Goal: Use online tool/utility: Utilize a website feature to perform a specific function

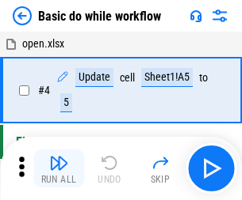
click at [59, 169] on img "button" at bounding box center [58, 163] width 19 height 19
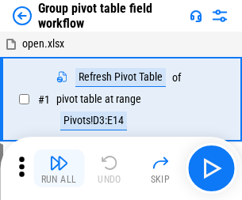
click at [59, 169] on img "button" at bounding box center [58, 163] width 19 height 19
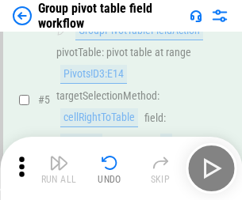
scroll to position [817, 0]
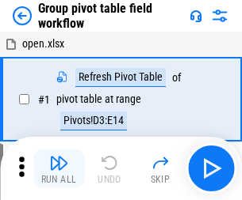
click at [59, 169] on img "button" at bounding box center [58, 163] width 19 height 19
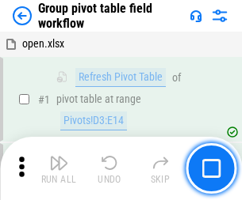
scroll to position [817, 0]
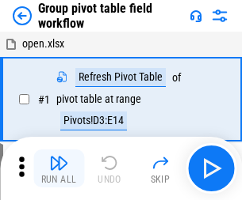
click at [59, 169] on img "button" at bounding box center [58, 163] width 19 height 19
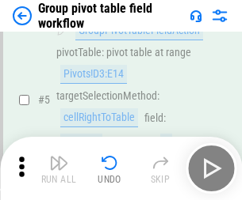
scroll to position [817, 0]
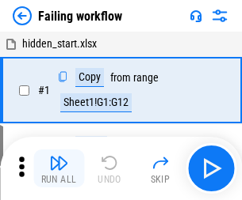
click at [59, 169] on img "button" at bounding box center [58, 163] width 19 height 19
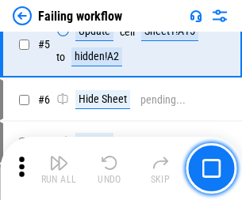
scroll to position [336, 0]
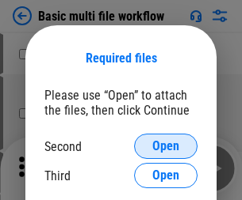
click at [165, 146] on span "Open" at bounding box center [165, 146] width 27 height 13
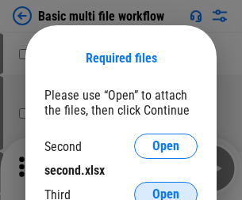
click at [165, 188] on span "Open" at bounding box center [165, 194] width 27 height 13
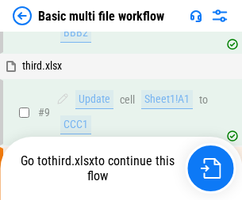
scroll to position [437, 0]
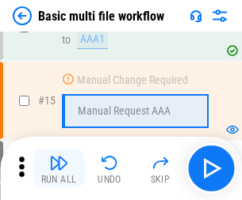
click at [59, 169] on img "button" at bounding box center [58, 163] width 19 height 19
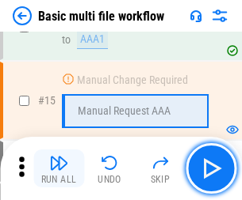
scroll to position [1054, 0]
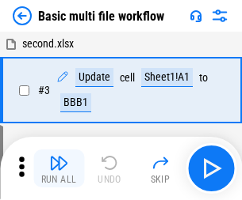
click at [59, 169] on img "button" at bounding box center [58, 163] width 19 height 19
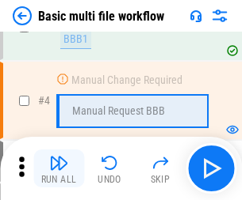
click at [59, 169] on img "button" at bounding box center [58, 163] width 19 height 19
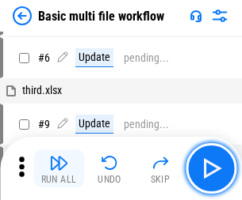
click at [59, 169] on img "button" at bounding box center [58, 163] width 19 height 19
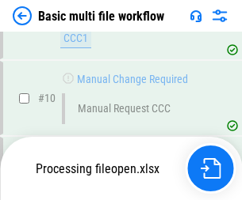
scroll to position [742, 0]
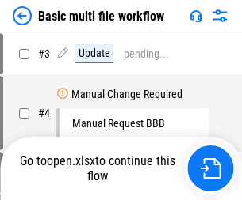
scroll to position [64, 0]
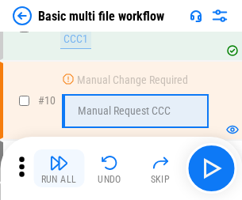
click at [59, 169] on img "button" at bounding box center [58, 163] width 19 height 19
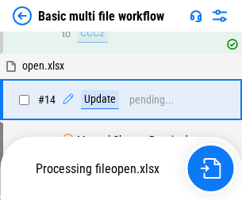
scroll to position [828, 0]
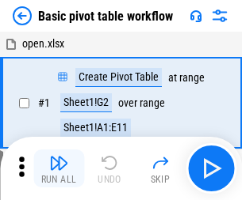
click at [59, 169] on img "button" at bounding box center [58, 163] width 19 height 19
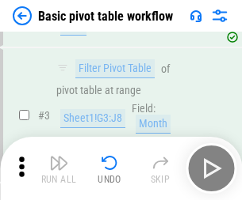
scroll to position [379, 0]
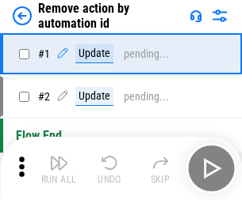
click at [59, 169] on img "button" at bounding box center [58, 163] width 19 height 19
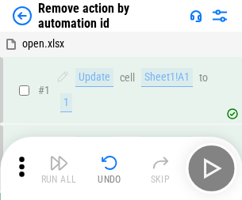
scroll to position [59, 0]
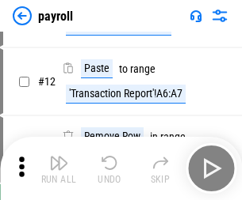
scroll to position [115, 0]
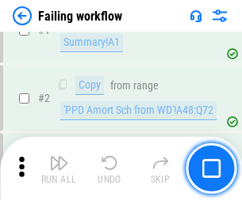
scroll to position [256, 0]
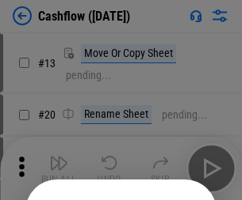
scroll to position [154, 0]
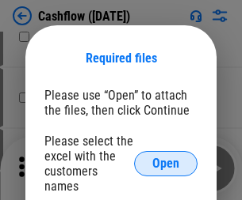
click at [165, 158] on span "Open" at bounding box center [165, 164] width 27 height 13
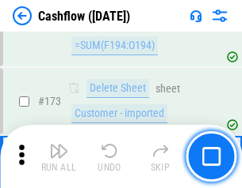
scroll to position [1676, 0]
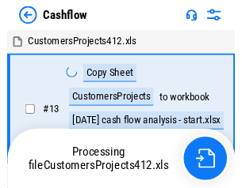
scroll to position [18, 0]
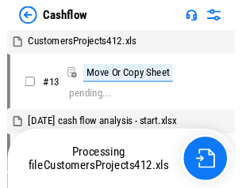
scroll to position [18, 0]
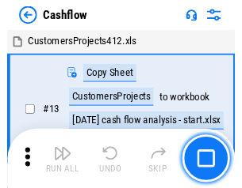
scroll to position [18, 0]
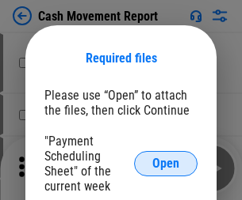
click at [165, 164] on span "Open" at bounding box center [165, 164] width 27 height 13
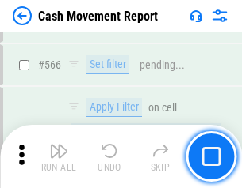
scroll to position [7258, 0]
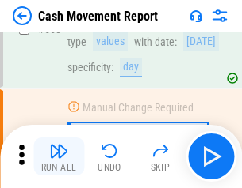
click at [59, 157] on img "button" at bounding box center [58, 151] width 19 height 19
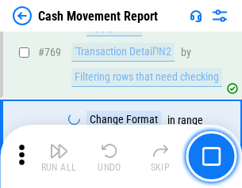
scroll to position [8800, 0]
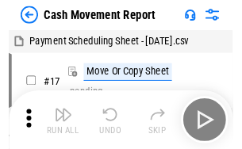
scroll to position [29, 0]
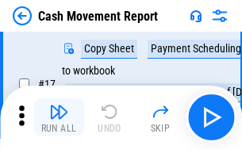
click at [59, 117] on img "button" at bounding box center [58, 111] width 19 height 19
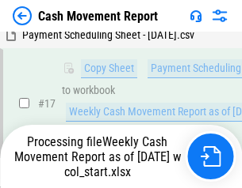
scroll to position [329, 0]
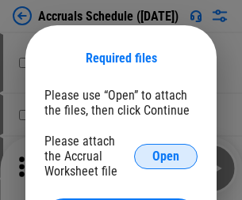
click at [165, 156] on span "Open" at bounding box center [165, 156] width 27 height 13
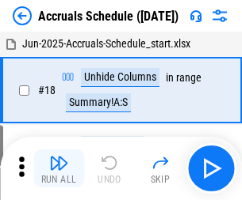
click at [59, 169] on img "button" at bounding box center [58, 163] width 19 height 19
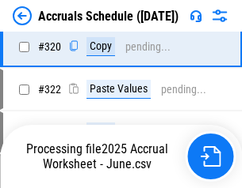
scroll to position [2946, 0]
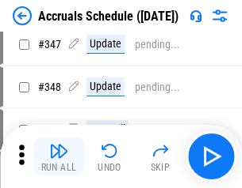
click at [59, 157] on img "button" at bounding box center [58, 151] width 19 height 19
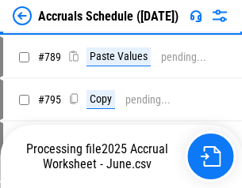
scroll to position [6652, 0]
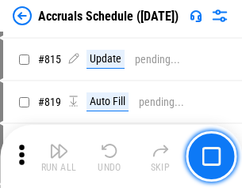
click at [59, 157] on img "button" at bounding box center [58, 151] width 19 height 19
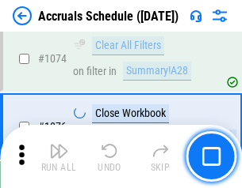
scroll to position [9485, 0]
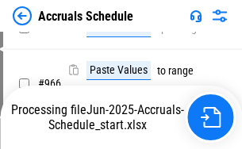
scroll to position [7899, 0]
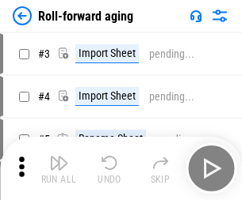
click at [59, 157] on img "button" at bounding box center [58, 163] width 19 height 19
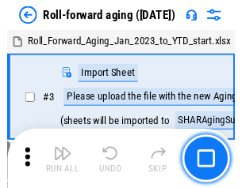
scroll to position [2, 0]
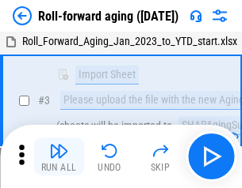
click at [59, 157] on img "button" at bounding box center [58, 151] width 19 height 19
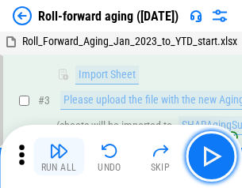
scroll to position [102, 0]
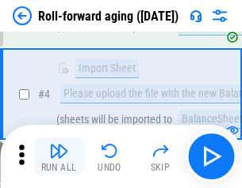
click at [59, 157] on img "button" at bounding box center [58, 151] width 19 height 19
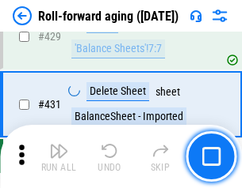
scroll to position [5491, 0]
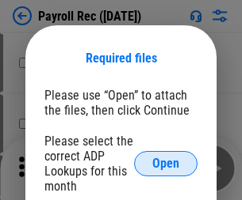
click at [165, 164] on span "Open" at bounding box center [165, 164] width 27 height 13
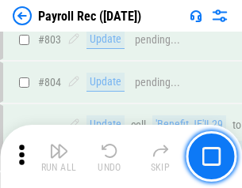
scroll to position [10061, 0]
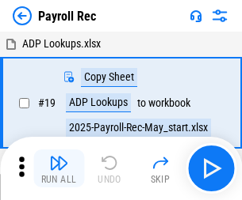
click at [59, 169] on img "button" at bounding box center [58, 163] width 19 height 19
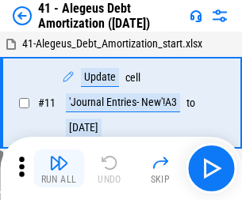
click at [59, 169] on img "button" at bounding box center [58, 163] width 19 height 19
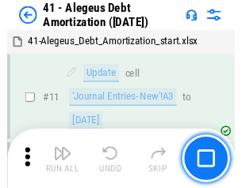
scroll to position [196, 0]
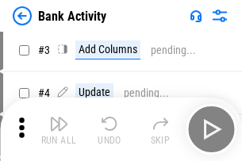
click at [59, 129] on img "button" at bounding box center [58, 123] width 19 height 19
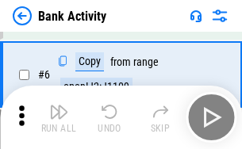
scroll to position [84, 0]
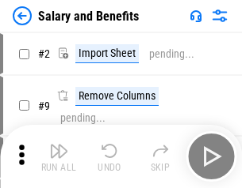
click at [59, 157] on img "button" at bounding box center [58, 151] width 19 height 19
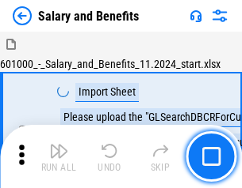
scroll to position [21, 0]
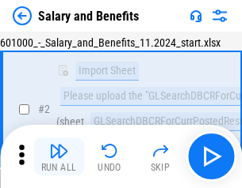
click at [59, 157] on img "button" at bounding box center [58, 151] width 19 height 19
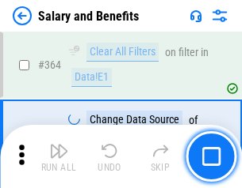
scroll to position [7458, 0]
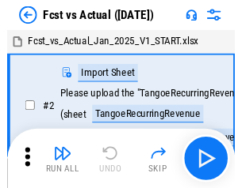
scroll to position [21, 0]
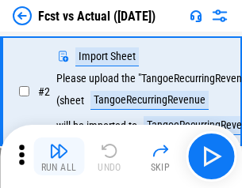
click at [59, 157] on img "button" at bounding box center [58, 151] width 19 height 19
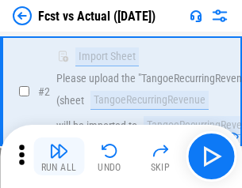
click at [59, 157] on img "button" at bounding box center [58, 151] width 19 height 19
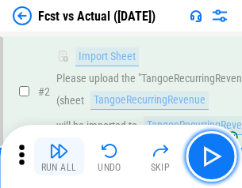
scroll to position [148, 0]
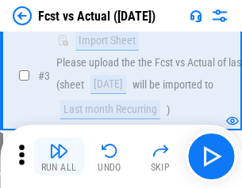
click at [59, 157] on img "button" at bounding box center [58, 151] width 19 height 19
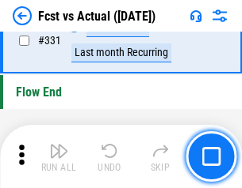
scroll to position [7580, 0]
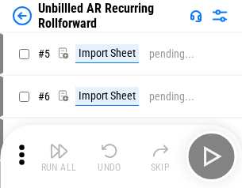
click at [59, 157] on img "button" at bounding box center [58, 151] width 19 height 19
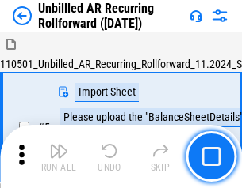
scroll to position [34, 0]
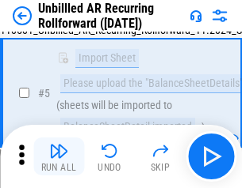
click at [59, 157] on img "button" at bounding box center [58, 151] width 19 height 19
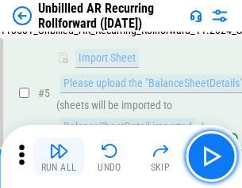
scroll to position [149, 0]
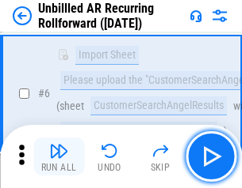
click at [59, 157] on img "button" at bounding box center [58, 151] width 19 height 19
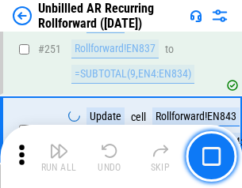
scroll to position [5379, 0]
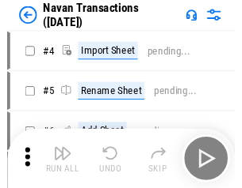
scroll to position [25, 0]
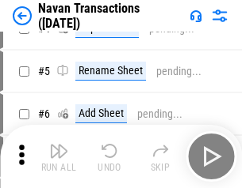
click at [59, 157] on img "button" at bounding box center [58, 151] width 19 height 19
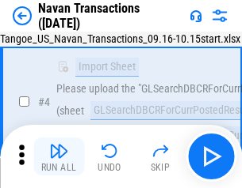
click at [59, 157] on img "button" at bounding box center [58, 151] width 19 height 19
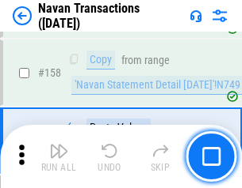
scroll to position [5134, 0]
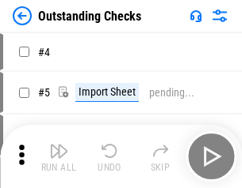
click at [59, 157] on img "button" at bounding box center [58, 151] width 19 height 19
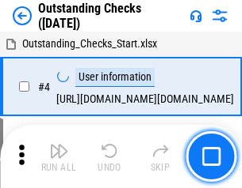
scroll to position [67, 0]
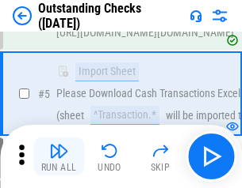
click at [59, 157] on img "button" at bounding box center [58, 151] width 19 height 19
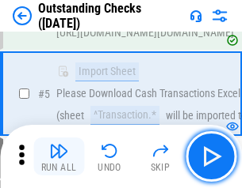
scroll to position [165, 0]
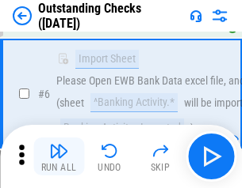
click at [59, 157] on img "button" at bounding box center [58, 151] width 19 height 19
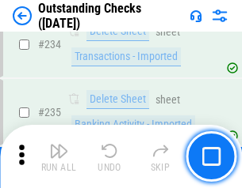
scroll to position [4809, 0]
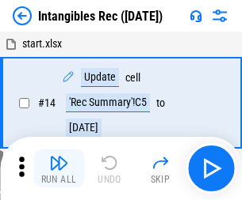
click at [59, 169] on img "button" at bounding box center [58, 163] width 19 height 19
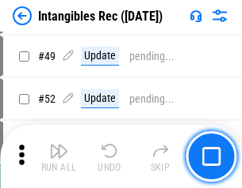
scroll to position [617, 0]
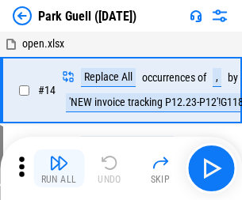
click at [59, 157] on img "button" at bounding box center [58, 163] width 19 height 19
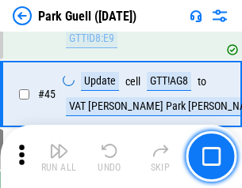
scroll to position [1980, 0]
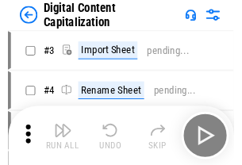
scroll to position [46, 0]
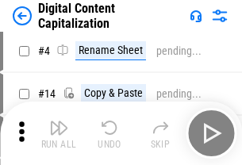
click at [59, 133] on img "button" at bounding box center [58, 127] width 19 height 19
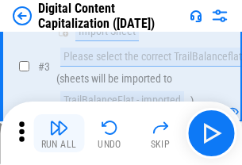
click at [59, 133] on img "button" at bounding box center [58, 127] width 19 height 19
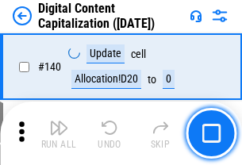
scroll to position [1680, 0]
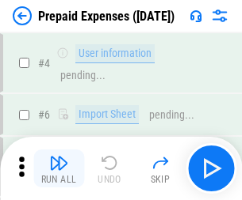
click at [59, 157] on img "button" at bounding box center [58, 163] width 19 height 19
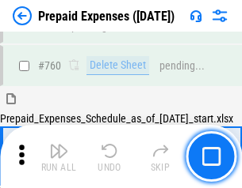
scroll to position [4389, 0]
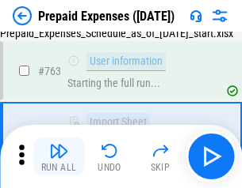
click at [59, 157] on img "button" at bounding box center [58, 151] width 19 height 19
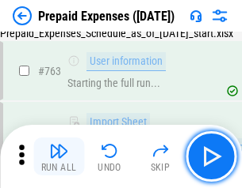
scroll to position [4483, 0]
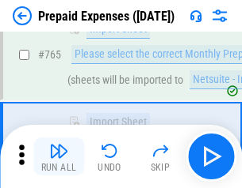
click at [59, 157] on img "button" at bounding box center [58, 151] width 19 height 19
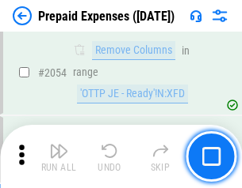
scroll to position [16554, 0]
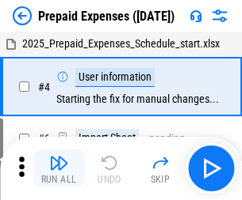
click at [59, 169] on img "button" at bounding box center [58, 163] width 19 height 19
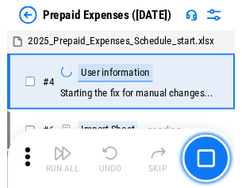
scroll to position [70, 0]
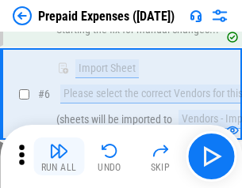
click at [59, 157] on img "button" at bounding box center [58, 151] width 19 height 19
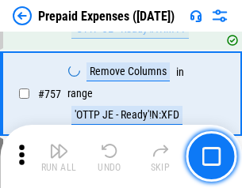
scroll to position [5643, 0]
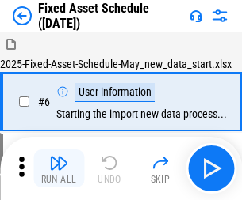
click at [59, 169] on img "button" at bounding box center [58, 163] width 19 height 19
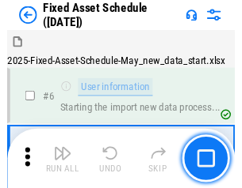
scroll to position [86, 0]
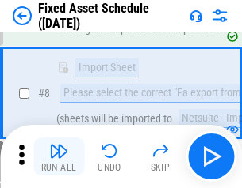
click at [59, 157] on img "button" at bounding box center [58, 151] width 19 height 19
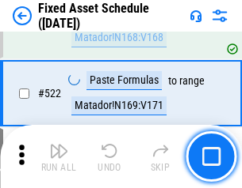
scroll to position [5504, 0]
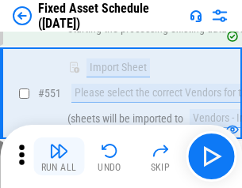
click at [59, 157] on img "button" at bounding box center [58, 151] width 19 height 19
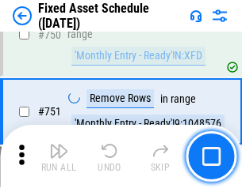
scroll to position [7720, 0]
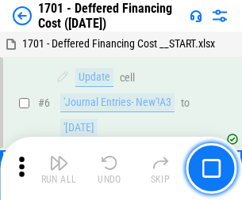
scroll to position [190, 0]
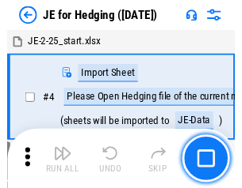
scroll to position [2, 0]
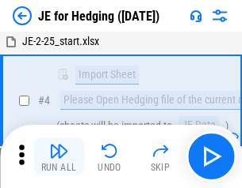
click at [59, 157] on img "button" at bounding box center [58, 151] width 19 height 19
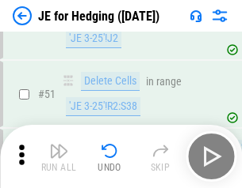
scroll to position [1025, 0]
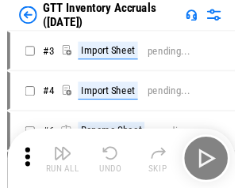
scroll to position [2, 0]
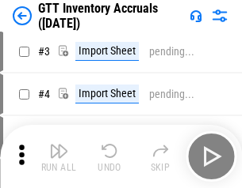
click at [59, 157] on img "button" at bounding box center [58, 151] width 19 height 19
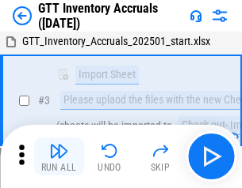
click at [59, 157] on img "button" at bounding box center [58, 151] width 19 height 19
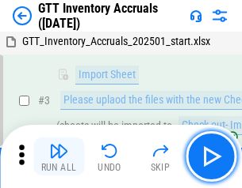
scroll to position [102, 0]
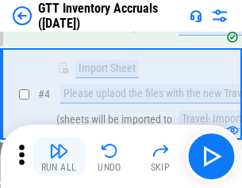
click at [59, 157] on img "button" at bounding box center [58, 151] width 19 height 19
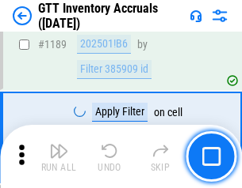
scroll to position [12932, 0]
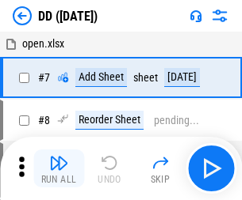
click at [59, 169] on img "button" at bounding box center [58, 163] width 19 height 19
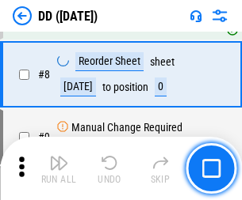
scroll to position [153, 0]
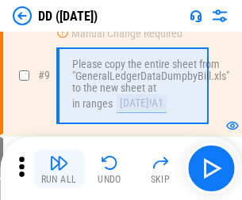
click at [59, 169] on img "button" at bounding box center [58, 163] width 19 height 19
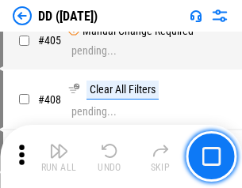
scroll to position [7085, 0]
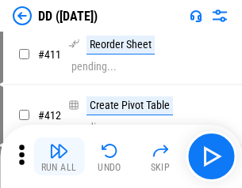
click at [59, 157] on img "button" at bounding box center [58, 151] width 19 height 19
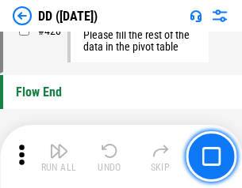
scroll to position [7580, 0]
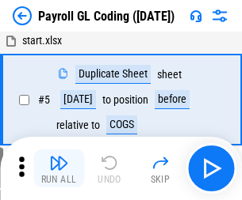
click at [59, 169] on img "button" at bounding box center [58, 163] width 19 height 19
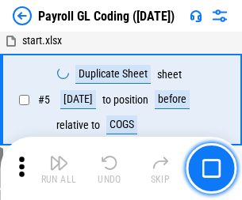
scroll to position [190, 0]
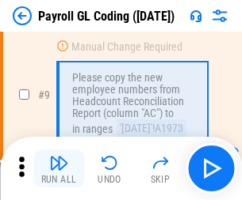
click at [59, 169] on img "button" at bounding box center [58, 163] width 19 height 19
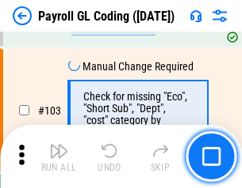
scroll to position [3715, 0]
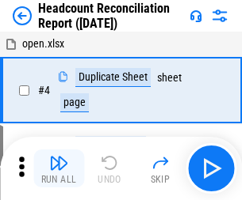
click at [59, 169] on img "button" at bounding box center [58, 163] width 19 height 19
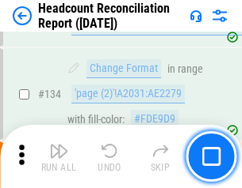
scroll to position [1904, 0]
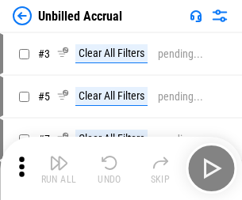
click at [59, 169] on img "button" at bounding box center [58, 163] width 19 height 19
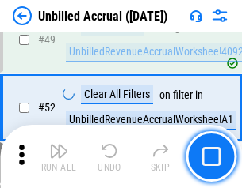
scroll to position [1436, 0]
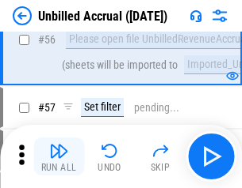
click at [59, 157] on img "button" at bounding box center [58, 151] width 19 height 19
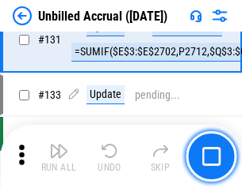
scroll to position [4717, 0]
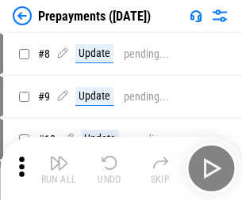
click at [59, 169] on img "button" at bounding box center [58, 163] width 19 height 19
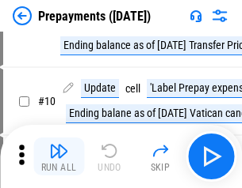
scroll to position [99, 0]
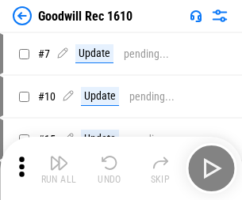
click at [59, 169] on img "button" at bounding box center [58, 163] width 19 height 19
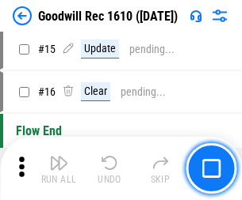
scroll to position [271, 0]
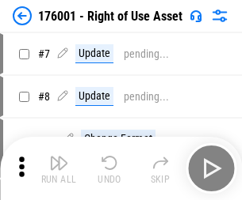
click at [59, 169] on img "button" at bounding box center [58, 163] width 19 height 19
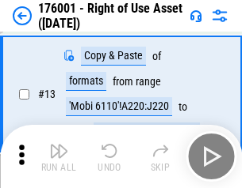
scroll to position [102, 0]
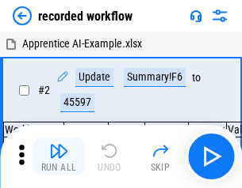
click at [59, 157] on img "button" at bounding box center [58, 151] width 19 height 19
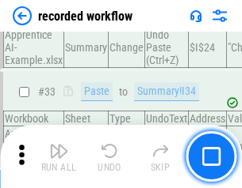
scroll to position [4950, 0]
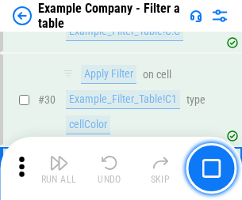
scroll to position [1449, 0]
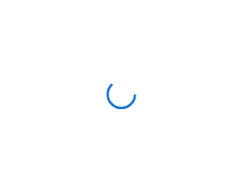
scroll to position [25, 0]
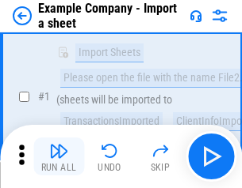
click at [59, 157] on img "button" at bounding box center [58, 151] width 19 height 19
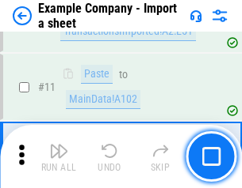
scroll to position [350, 0]
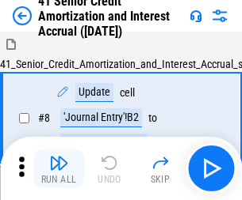
click at [59, 157] on img "button" at bounding box center [58, 163] width 19 height 19
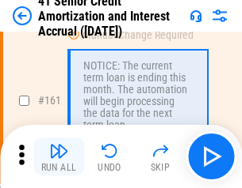
click at [59, 157] on img "button" at bounding box center [58, 151] width 19 height 19
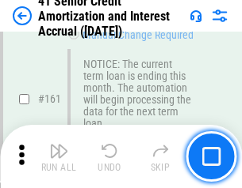
scroll to position [1694, 0]
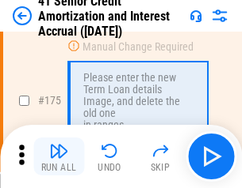
click at [59, 157] on img "button" at bounding box center [58, 151] width 19 height 19
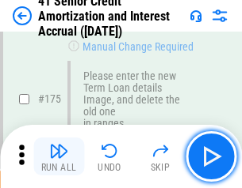
scroll to position [1854, 0]
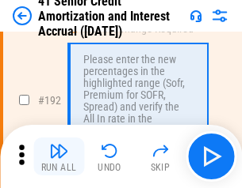
click at [59, 157] on img "button" at bounding box center [58, 151] width 19 height 19
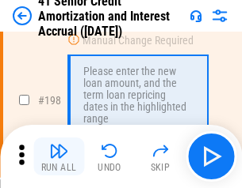
click at [59, 157] on img "button" at bounding box center [58, 151] width 19 height 19
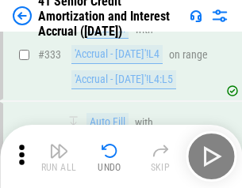
scroll to position [4046, 0]
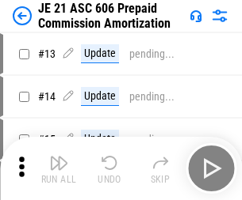
click at [59, 157] on img "button" at bounding box center [58, 163] width 19 height 19
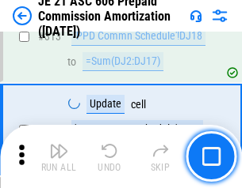
scroll to position [2957, 0]
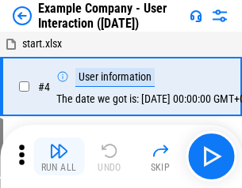
click at [59, 157] on img "button" at bounding box center [58, 151] width 19 height 19
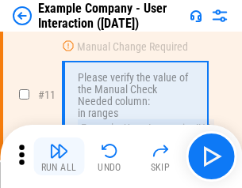
click at [59, 157] on img "button" at bounding box center [58, 151] width 19 height 19
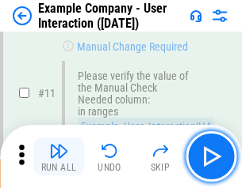
scroll to position [343, 0]
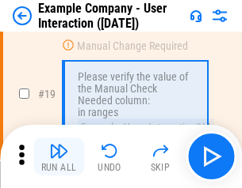
click at [59, 157] on img "button" at bounding box center [58, 151] width 19 height 19
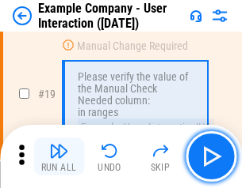
click at [59, 157] on img "button" at bounding box center [58, 151] width 19 height 19
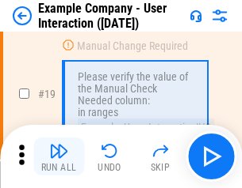
click at [59, 157] on img "button" at bounding box center [58, 151] width 19 height 19
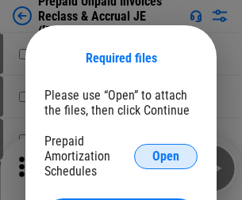
click at [165, 156] on span "Open" at bounding box center [165, 156] width 27 height 13
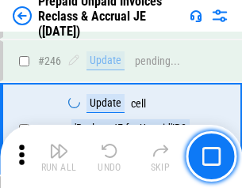
scroll to position [2138, 0]
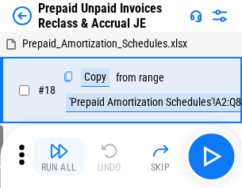
click at [59, 157] on img "button" at bounding box center [58, 151] width 19 height 19
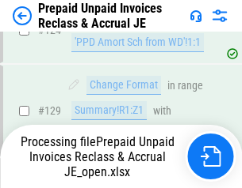
scroll to position [1378, 0]
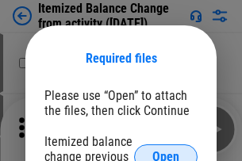
click at [165, 150] on span "Open" at bounding box center [165, 156] width 27 height 13
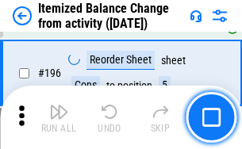
scroll to position [3048, 0]
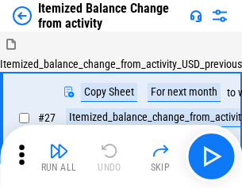
scroll to position [25, 0]
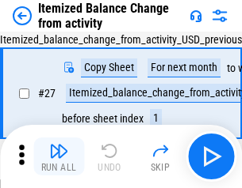
click at [59, 157] on img "button" at bounding box center [58, 151] width 19 height 19
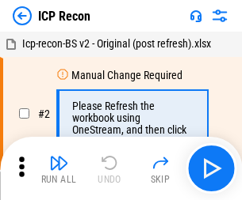
scroll to position [7, 0]
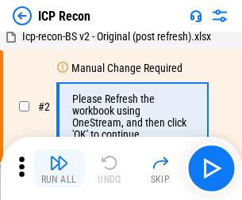
click at [59, 169] on img "button" at bounding box center [58, 163] width 19 height 19
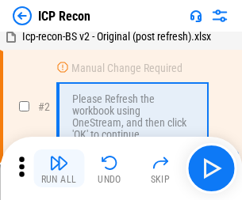
click at [59, 169] on img "button" at bounding box center [58, 163] width 19 height 19
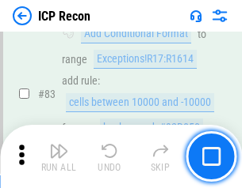
scroll to position [1552, 0]
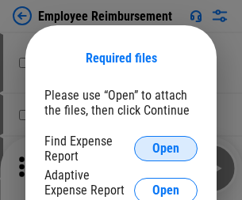
click at [165, 149] on span "Open" at bounding box center [165, 149] width 27 height 13
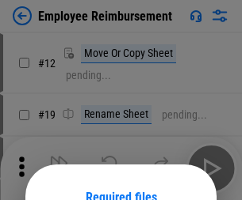
scroll to position [139, 0]
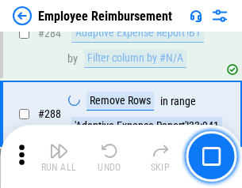
scroll to position [4304, 0]
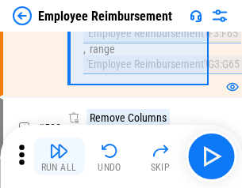
click at [59, 157] on img "button" at bounding box center [58, 151] width 19 height 19
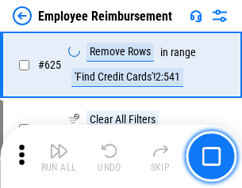
scroll to position [9482, 0]
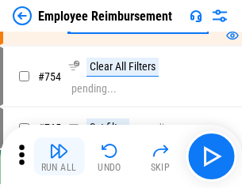
click at [59, 157] on img "button" at bounding box center [58, 151] width 19 height 19
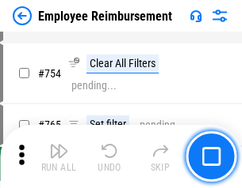
scroll to position [11110, 0]
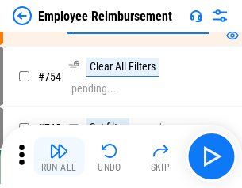
click at [59, 157] on img "button" at bounding box center [58, 151] width 19 height 19
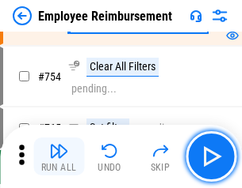
click at [59, 157] on img "button" at bounding box center [58, 151] width 19 height 19
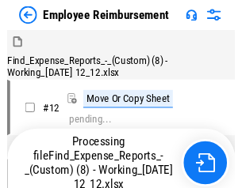
scroll to position [54, 0]
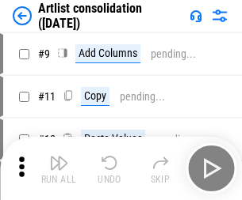
click at [59, 169] on img "button" at bounding box center [58, 163] width 19 height 19
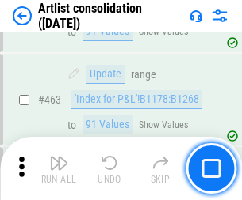
scroll to position [6934, 0]
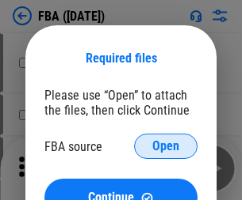
click at [165, 146] on span "Open" at bounding box center [165, 146] width 27 height 13
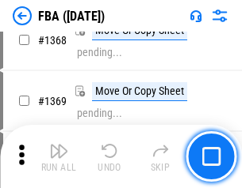
scroll to position [17007, 0]
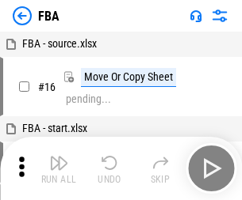
scroll to position [16, 0]
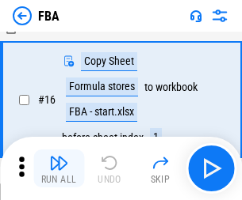
click at [59, 169] on img "button" at bounding box center [58, 163] width 19 height 19
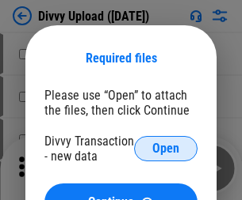
click at [165, 149] on span "Open" at bounding box center [165, 149] width 27 height 13
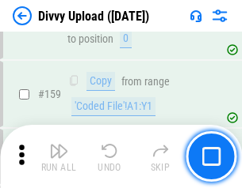
scroll to position [1640, 0]
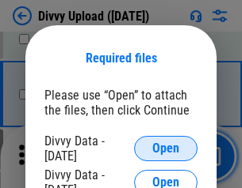
click at [165, 149] on span "Open" at bounding box center [165, 149] width 27 height 13
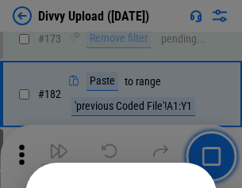
scroll to position [1778, 0]
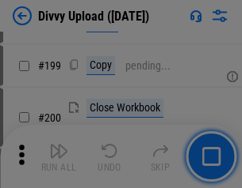
scroll to position [2303, 0]
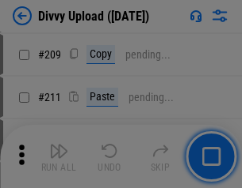
scroll to position [2690, 0]
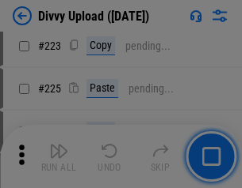
scroll to position [3160, 0]
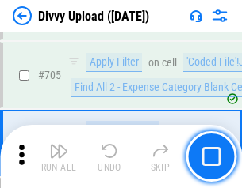
scroll to position [10833, 0]
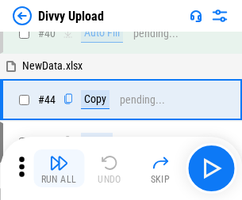
click at [59, 169] on img "button" at bounding box center [58, 163] width 19 height 19
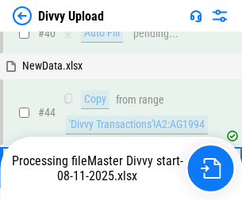
scroll to position [174, 0]
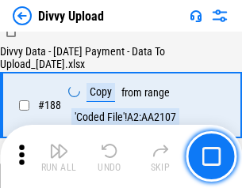
scroll to position [1864, 0]
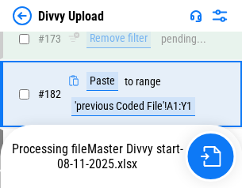
scroll to position [1785, 0]
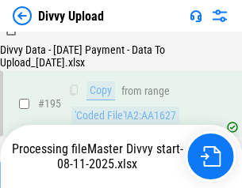
scroll to position [2213, 0]
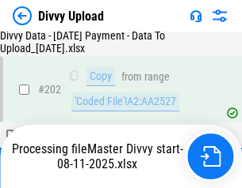
scroll to position [2562, 0]
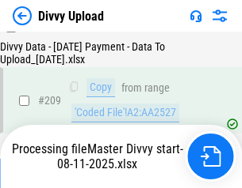
scroll to position [2912, 0]
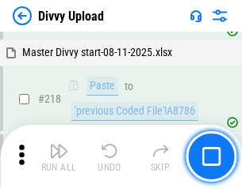
scroll to position [3518, 0]
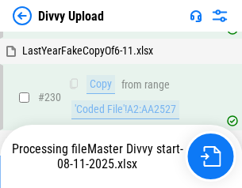
scroll to position [3930, 0]
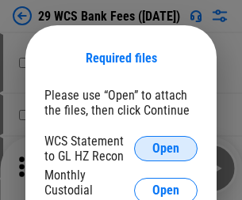
click at [165, 149] on span "Open" at bounding box center [165, 149] width 27 height 13
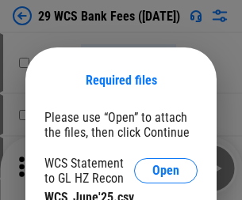
scroll to position [22, 0]
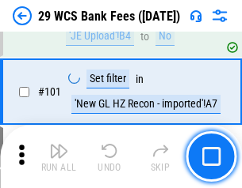
scroll to position [1543, 0]
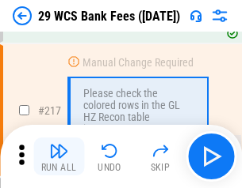
click at [59, 157] on img "button" at bounding box center [58, 151] width 19 height 19
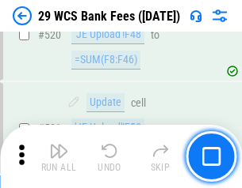
scroll to position [8173, 0]
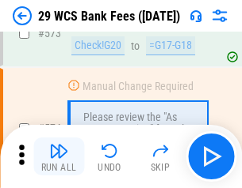
click at [59, 157] on img "button" at bounding box center [58, 151] width 19 height 19
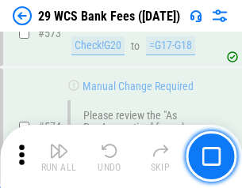
scroll to position [8770, 0]
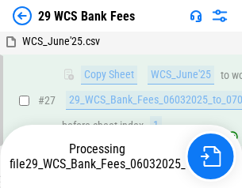
scroll to position [316, 0]
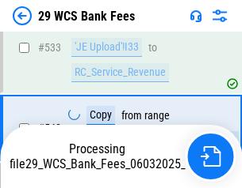
scroll to position [8660, 0]
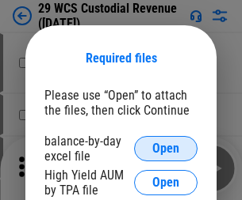
click at [165, 149] on span "Open" at bounding box center [165, 149] width 27 height 13
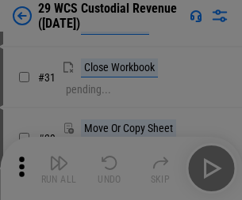
scroll to position [340, 0]
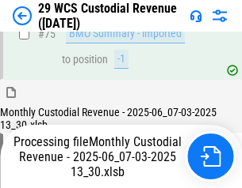
scroll to position [1654, 0]
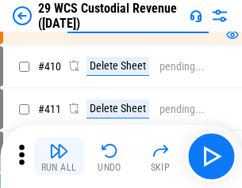
click at [59, 157] on img "button" at bounding box center [58, 151] width 19 height 19
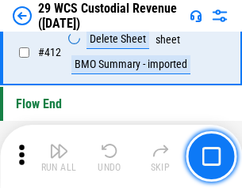
scroll to position [7563, 0]
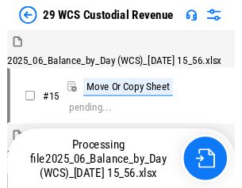
scroll to position [38, 0]
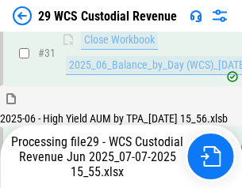
scroll to position [813, 0]
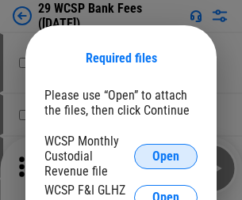
click at [165, 156] on span "Open" at bounding box center [165, 156] width 27 height 13
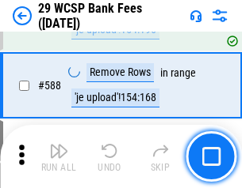
scroll to position [6233, 0]
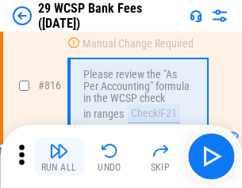
click at [59, 157] on img "button" at bounding box center [58, 151] width 19 height 19
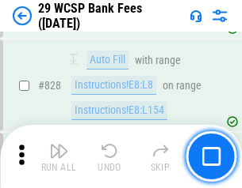
scroll to position [10048, 0]
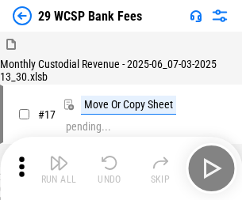
click at [59, 157] on img "button" at bounding box center [58, 163] width 19 height 19
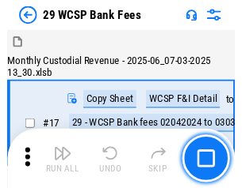
scroll to position [38, 0]
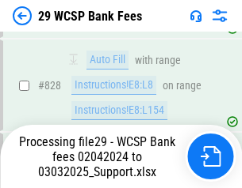
scroll to position [10029, 0]
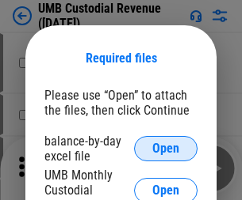
click at [165, 149] on span "Open" at bounding box center [165, 149] width 27 height 13
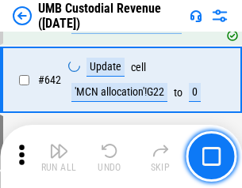
scroll to position [8202, 0]
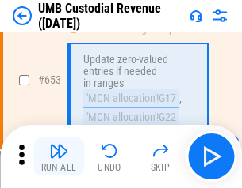
click at [59, 157] on img "button" at bounding box center [58, 151] width 19 height 19
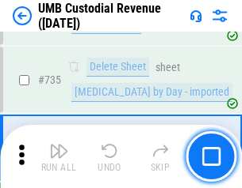
scroll to position [9683, 0]
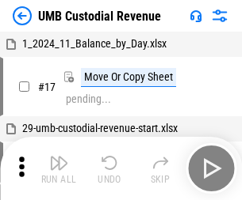
scroll to position [12, 0]
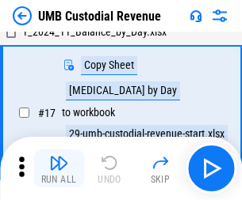
click at [59, 169] on img "button" at bounding box center [58, 163] width 19 height 19
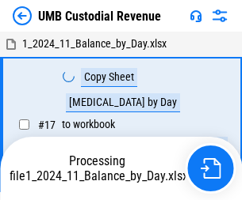
scroll to position [12, 0]
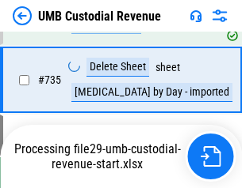
scroll to position [9647, 0]
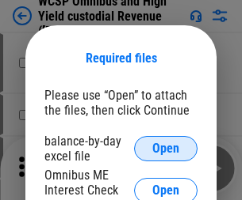
click at [165, 149] on span "Open" at bounding box center [165, 149] width 27 height 13
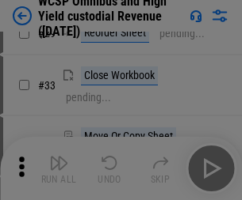
scroll to position [362, 0]
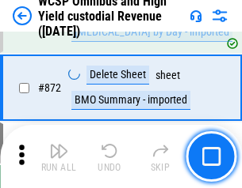
scroll to position [13403, 0]
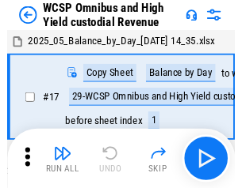
scroll to position [9, 0]
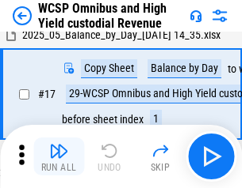
click at [59, 157] on img "button" at bounding box center [58, 151] width 19 height 19
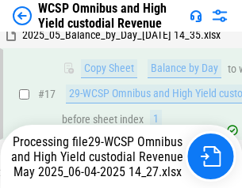
scroll to position [329, 0]
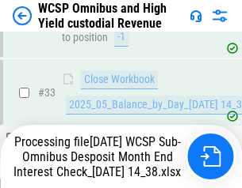
scroll to position [784, 0]
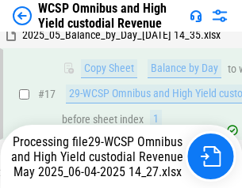
scroll to position [329, 0]
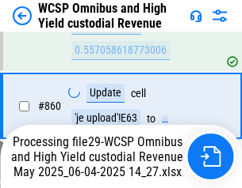
scroll to position [13366, 0]
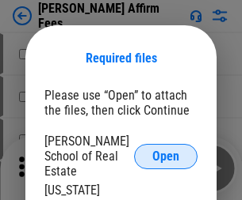
click at [165, 150] on span "Open" at bounding box center [165, 156] width 27 height 13
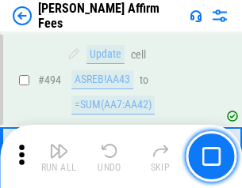
scroll to position [4306, 0]
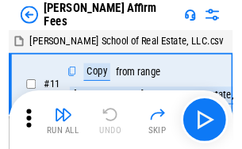
scroll to position [16, 0]
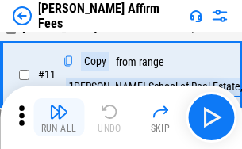
click at [59, 117] on img "button" at bounding box center [58, 111] width 19 height 19
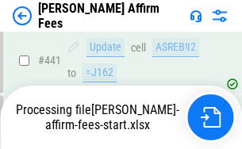
scroll to position [4153, 0]
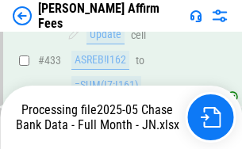
scroll to position [4245, 0]
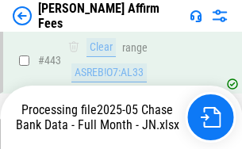
scroll to position [4177, 0]
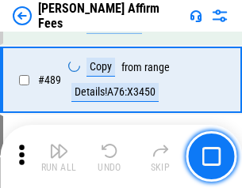
scroll to position [4133, 0]
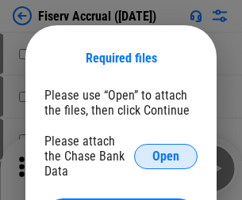
click at [165, 150] on span "Open" at bounding box center [165, 156] width 27 height 13
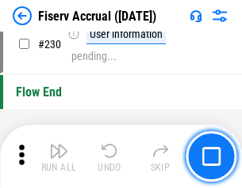
scroll to position [5018, 0]
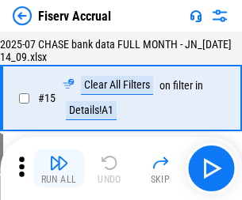
click at [59, 169] on img "button" at bounding box center [58, 163] width 19 height 19
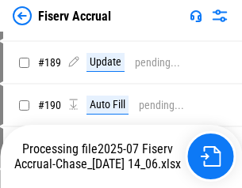
scroll to position [4070, 0]
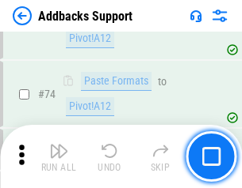
scroll to position [1153, 0]
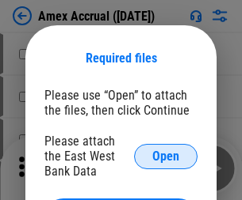
click at [165, 156] on span "Open" at bounding box center [165, 156] width 27 height 13
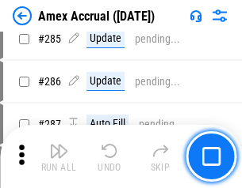
scroll to position [4336, 0]
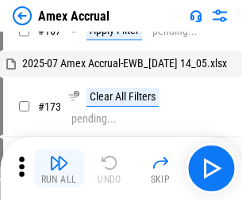
click at [59, 169] on img "button" at bounding box center [58, 163] width 19 height 19
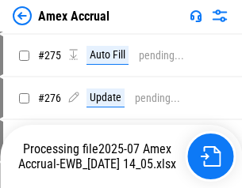
scroll to position [4616, 0]
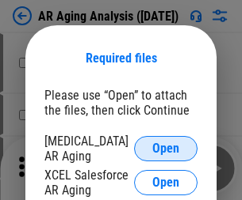
click at [165, 146] on span "Open" at bounding box center [165, 149] width 27 height 13
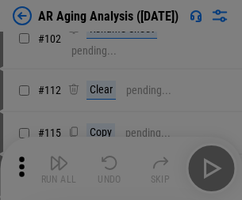
scroll to position [218, 0]
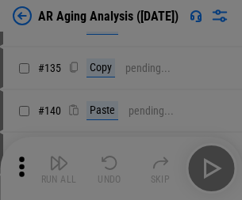
scroll to position [477, 0]
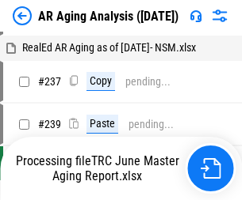
scroll to position [16, 0]
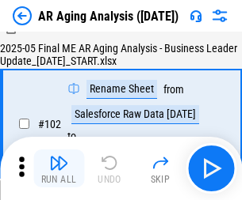
click at [59, 169] on img "button" at bounding box center [58, 163] width 19 height 19
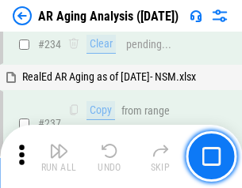
scroll to position [2455, 0]
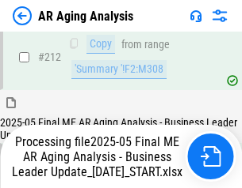
scroll to position [2437, 0]
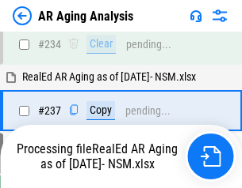
scroll to position [2502, 0]
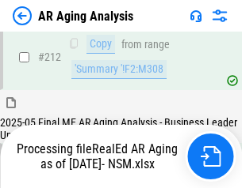
scroll to position [2368, 0]
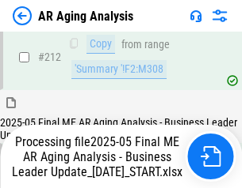
scroll to position [2381, 0]
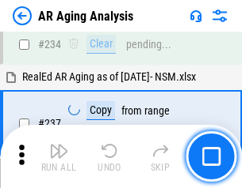
scroll to position [2437, 0]
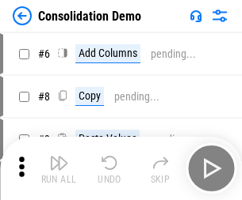
click at [59, 169] on img "button" at bounding box center [58, 163] width 19 height 19
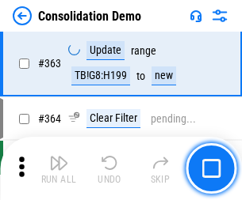
scroll to position [5308, 0]
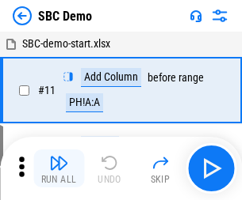
click at [59, 169] on img "button" at bounding box center [58, 163] width 19 height 19
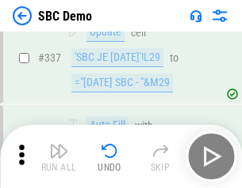
scroll to position [4166, 0]
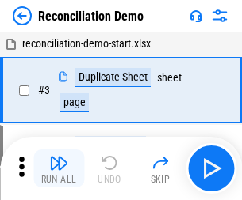
click at [59, 169] on img "button" at bounding box center [58, 163] width 19 height 19
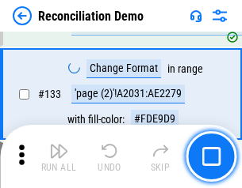
scroll to position [1881, 0]
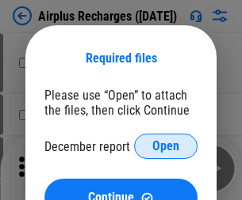
click at [165, 146] on span "Open" at bounding box center [165, 146] width 27 height 13
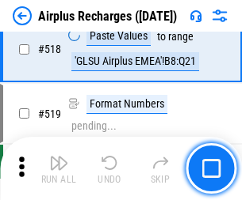
scroll to position [6815, 0]
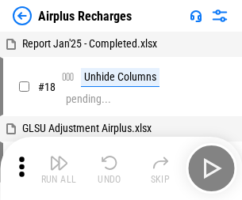
click at [59, 169] on img "button" at bounding box center [58, 163] width 19 height 19
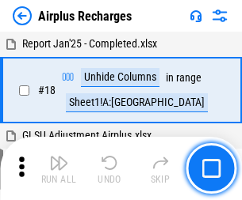
scroll to position [70, 0]
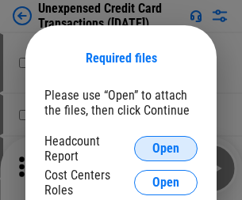
click at [165, 149] on span "Open" at bounding box center [165, 149] width 27 height 13
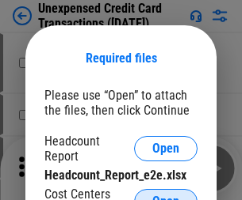
click at [165, 196] on span "Open" at bounding box center [165, 202] width 27 height 13
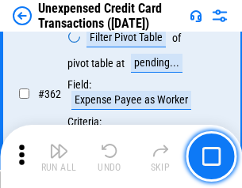
scroll to position [4072, 0]
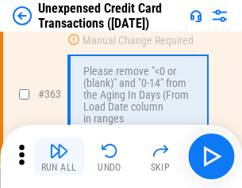
click at [59, 157] on img "button" at bounding box center [58, 151] width 19 height 19
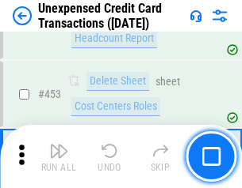
scroll to position [5401, 0]
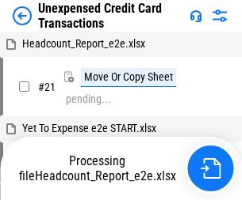
scroll to position [25, 0]
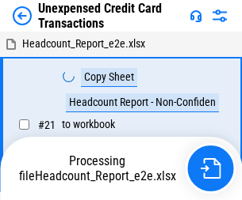
scroll to position [25, 0]
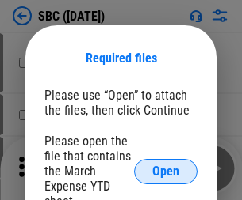
click at [165, 171] on span "Open" at bounding box center [165, 171] width 27 height 13
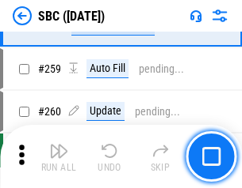
scroll to position [3095, 0]
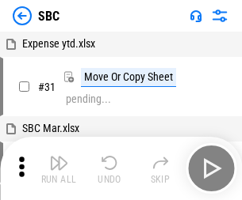
scroll to position [16, 0]
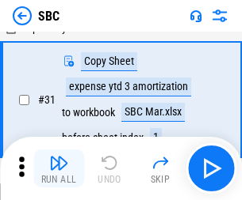
click at [59, 169] on img "button" at bounding box center [58, 163] width 19 height 19
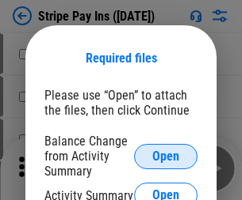
click at [165, 156] on span "Open" at bounding box center [165, 156] width 27 height 13
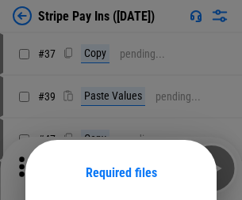
scroll to position [115, 0]
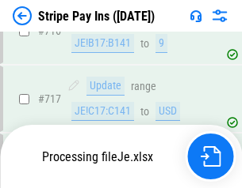
scroll to position [8125, 0]
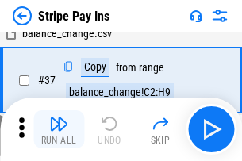
click at [59, 129] on img "button" at bounding box center [58, 123] width 19 height 19
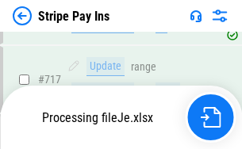
scroll to position [8000, 0]
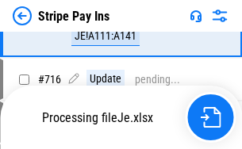
scroll to position [7764, 0]
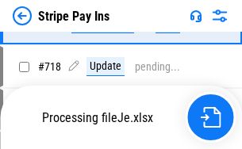
scroll to position [8090, 0]
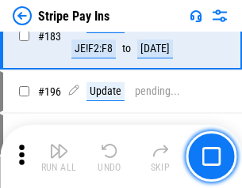
scroll to position [2144, 0]
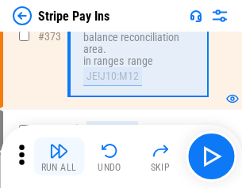
click at [59, 157] on img "button" at bounding box center [58, 151] width 19 height 19
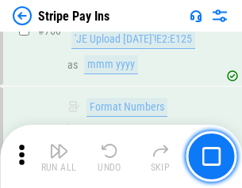
scroll to position [8284, 0]
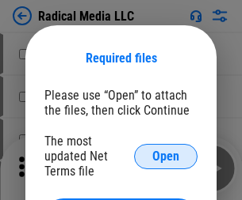
click at [165, 156] on span "Open" at bounding box center [165, 156] width 27 height 13
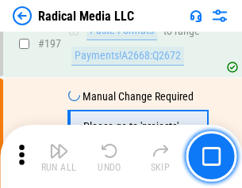
scroll to position [3663, 0]
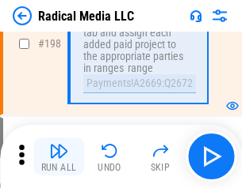
click at [59, 157] on img "button" at bounding box center [58, 151] width 19 height 19
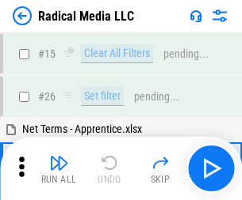
scroll to position [89, 0]
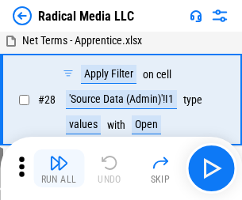
click at [59, 169] on img "button" at bounding box center [58, 163] width 19 height 19
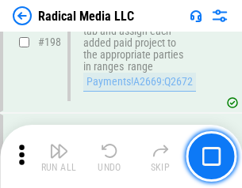
scroll to position [3970, 0]
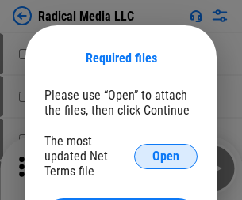
click at [165, 156] on span "Open" at bounding box center [165, 156] width 27 height 13
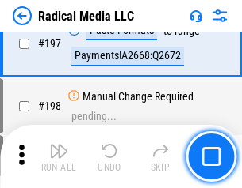
scroll to position [3663, 0]
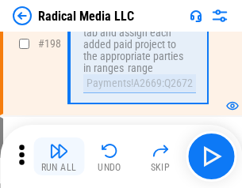
click at [59, 157] on img "button" at bounding box center [58, 151] width 19 height 19
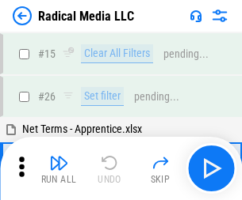
scroll to position [89, 0]
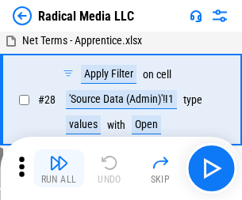
click at [59, 169] on img "button" at bounding box center [58, 163] width 19 height 19
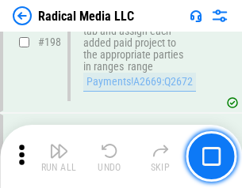
scroll to position [3970, 0]
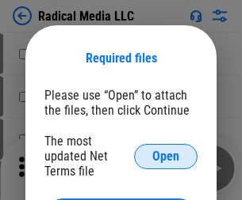
click at [165, 156] on span "Open" at bounding box center [165, 156] width 27 height 13
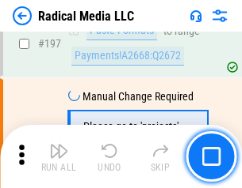
scroll to position [3663, 0]
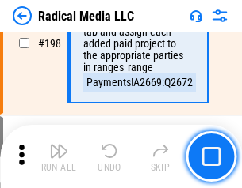
click at [59, 157] on img "button" at bounding box center [58, 151] width 19 height 19
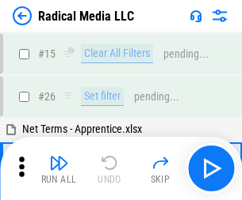
scroll to position [89, 0]
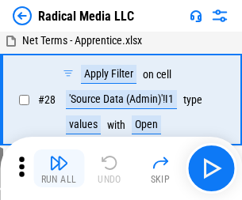
click at [59, 169] on img "button" at bounding box center [58, 163] width 19 height 19
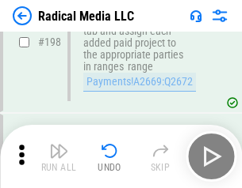
scroll to position [3970, 0]
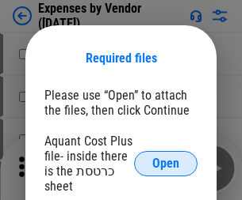
click at [165, 164] on span "Open" at bounding box center [165, 164] width 27 height 13
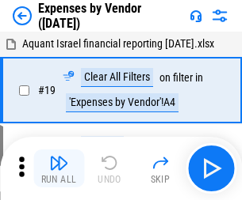
click at [59, 169] on img "button" at bounding box center [58, 163] width 19 height 19
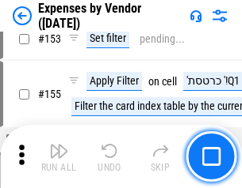
scroll to position [1167, 0]
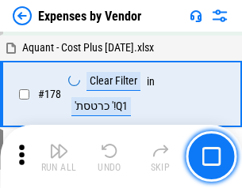
scroll to position [1235, 0]
